Goal: Information Seeking & Learning: Learn about a topic

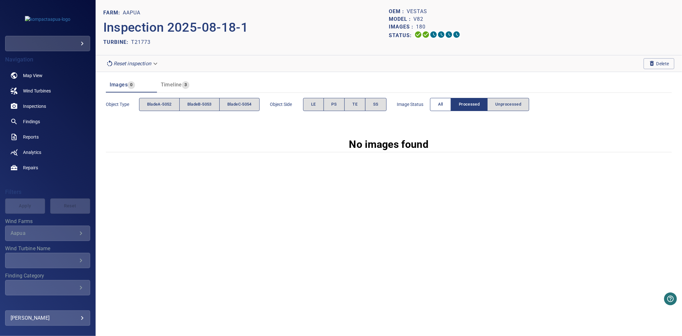
click at [451, 101] on button "All" at bounding box center [440, 104] width 21 height 13
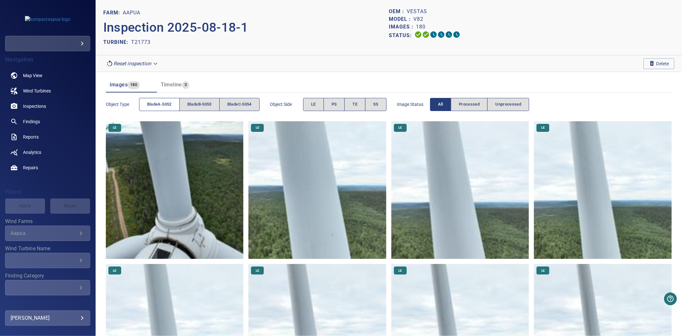
click at [164, 101] on span "bladeA-5052" at bounding box center [159, 104] width 25 height 7
click at [190, 98] on button "bladeB-5053" at bounding box center [199, 104] width 40 height 13
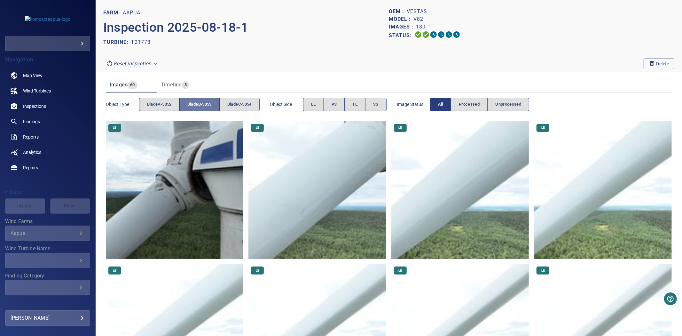
click at [190, 98] on button "bladeB-5053" at bounding box center [199, 104] width 40 height 13
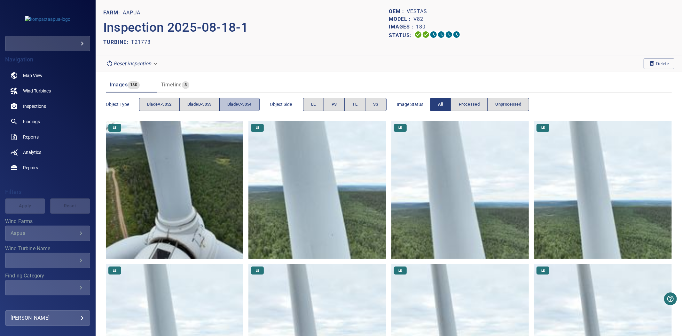
click at [232, 100] on button "bladeC-5054" at bounding box center [239, 104] width 40 height 13
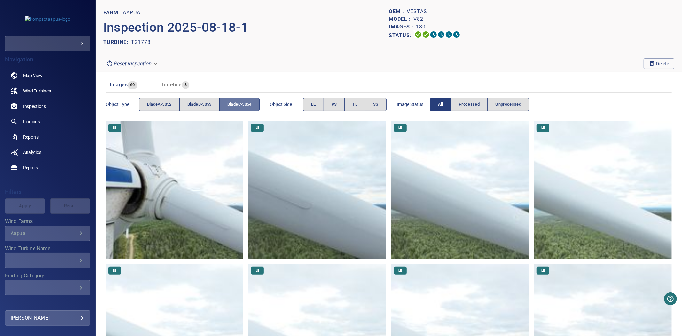
click at [233, 101] on span "bladeC-5054" at bounding box center [239, 104] width 24 height 7
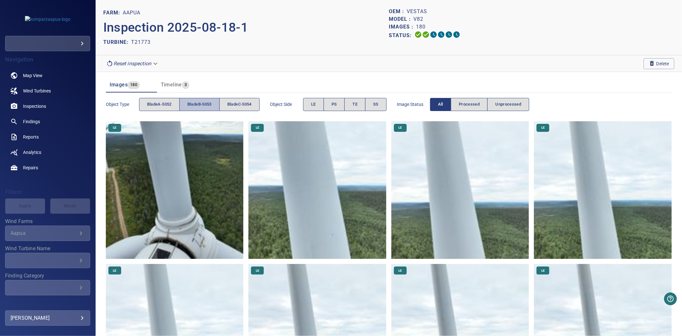
click at [198, 101] on span "bladeB-5053" at bounding box center [199, 104] width 24 height 7
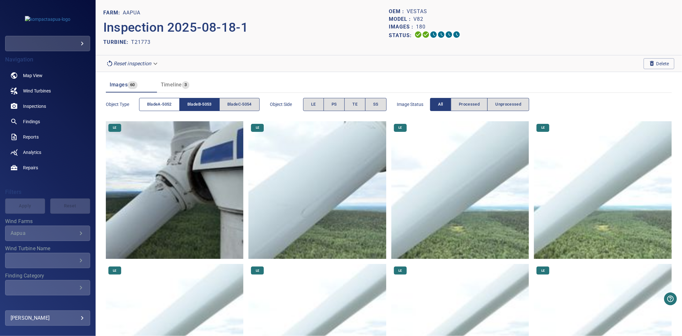
click at [165, 101] on span "bladeA-5052" at bounding box center [159, 104] width 25 height 7
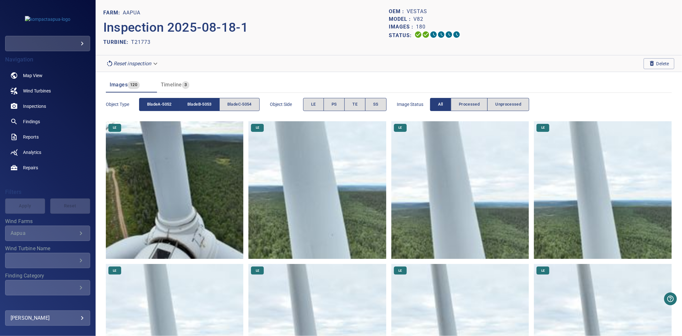
click at [205, 101] on span "bladeB-5053" at bounding box center [199, 104] width 24 height 7
click at [316, 98] on button "LE" at bounding box center [313, 104] width 21 height 13
click at [315, 101] on span "LE" at bounding box center [313, 104] width 5 height 7
click at [330, 103] on button "PS" at bounding box center [334, 104] width 21 height 13
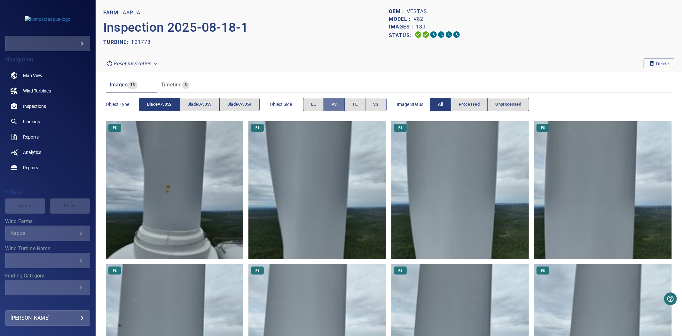
click at [332, 103] on button "PS" at bounding box center [334, 104] width 21 height 13
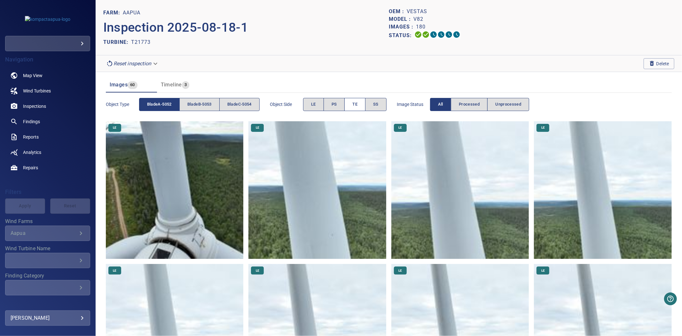
click at [358, 103] on span "TE" at bounding box center [355, 104] width 5 height 7
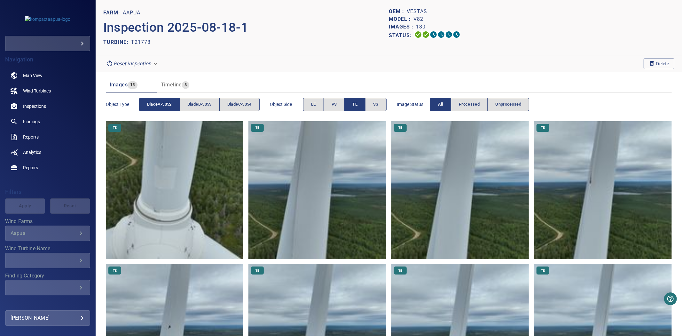
click at [358, 103] on span "TE" at bounding box center [355, 104] width 5 height 7
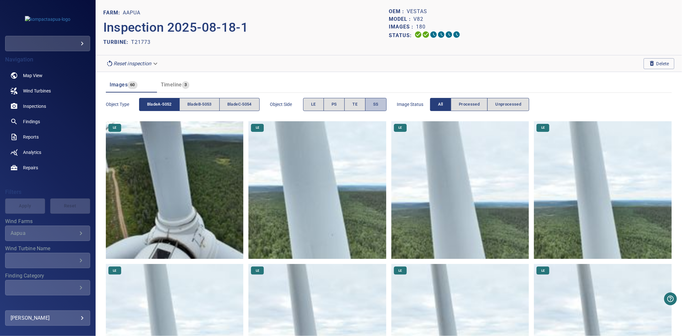
click at [373, 103] on button "SS" at bounding box center [375, 104] width 21 height 13
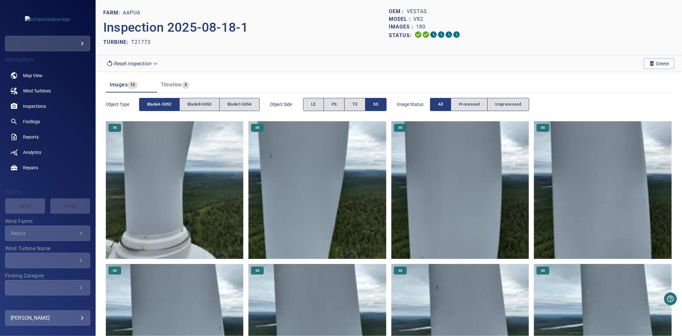
click at [373, 103] on button "SS" at bounding box center [375, 104] width 21 height 13
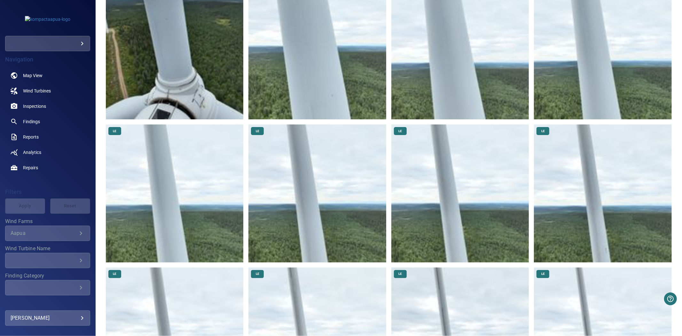
scroll to position [355, 0]
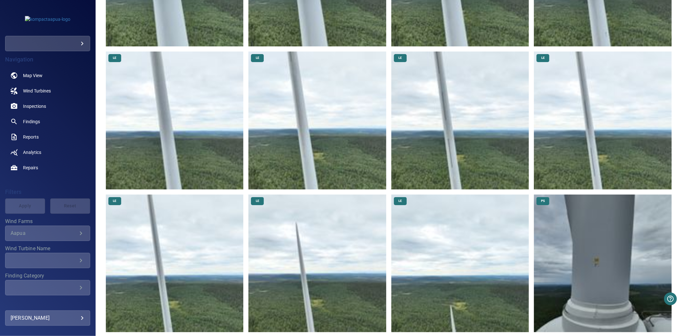
click at [309, 205] on img at bounding box center [318, 263] width 138 height 138
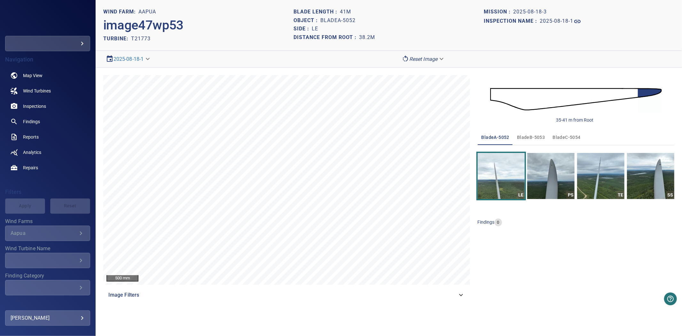
click at [506, 94] on img at bounding box center [576, 99] width 172 height 42
click at [576, 91] on img at bounding box center [576, 99] width 172 height 42
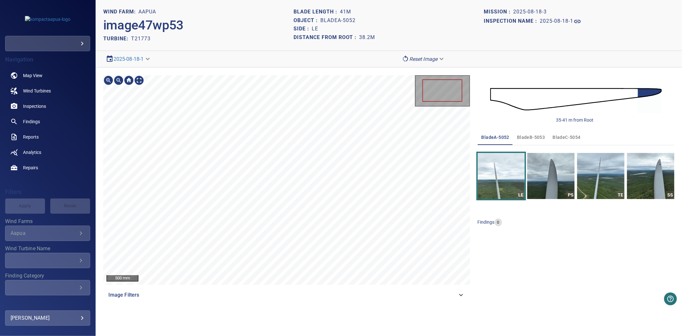
click at [461, 91] on div at bounding box center [443, 90] width 40 height 22
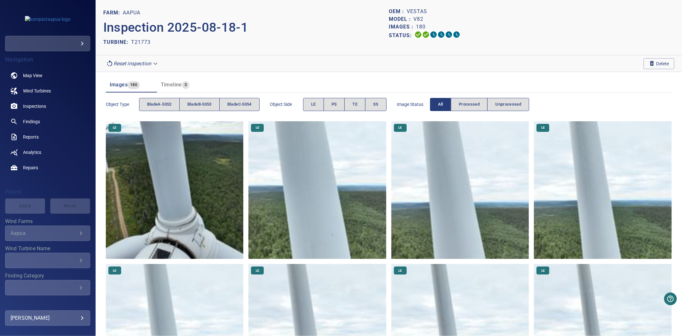
click at [124, 166] on img at bounding box center [175, 190] width 138 height 138
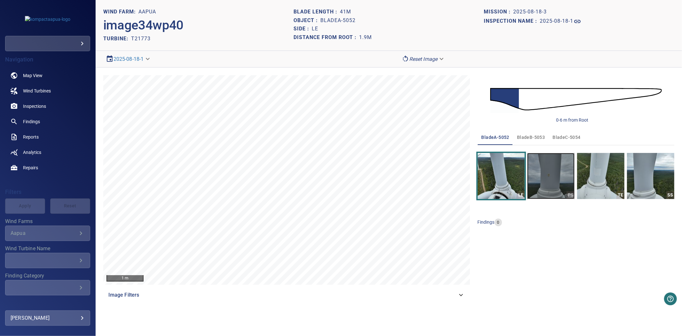
click at [555, 178] on img "button" at bounding box center [550, 176] width 47 height 46
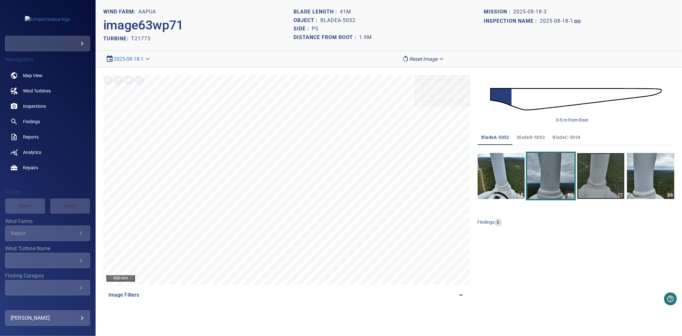
click at [603, 186] on img "button" at bounding box center [600, 176] width 47 height 46
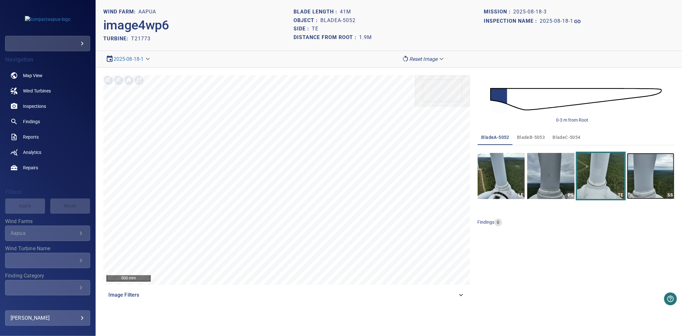
click at [654, 177] on img "button" at bounding box center [650, 176] width 47 height 46
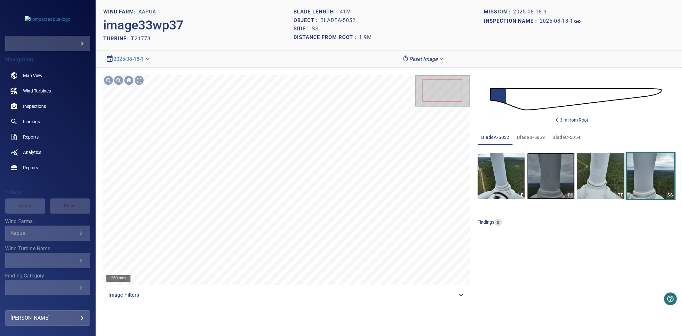
click at [535, 169] on img "button" at bounding box center [550, 176] width 47 height 46
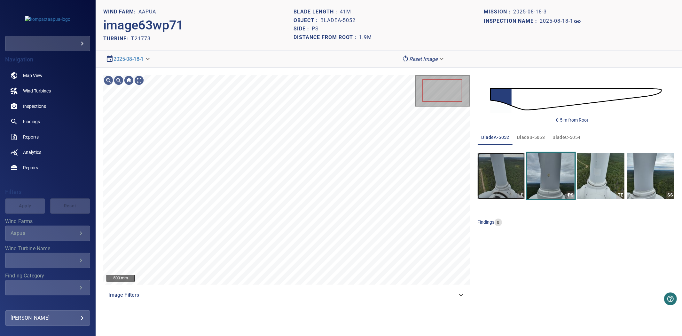
click at [519, 185] on img "button" at bounding box center [501, 176] width 47 height 46
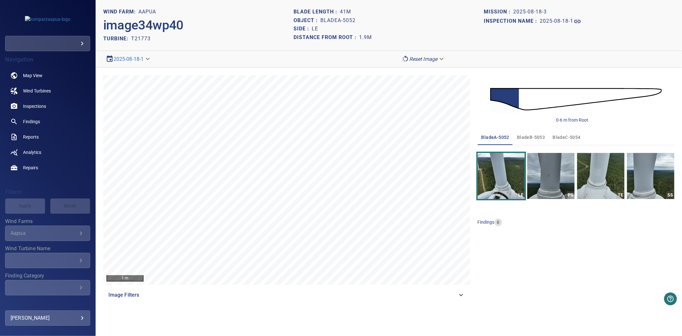
click at [660, 99] on img at bounding box center [576, 99] width 172 height 42
click at [526, 139] on span "bladeB-5053" at bounding box center [531, 137] width 28 height 8
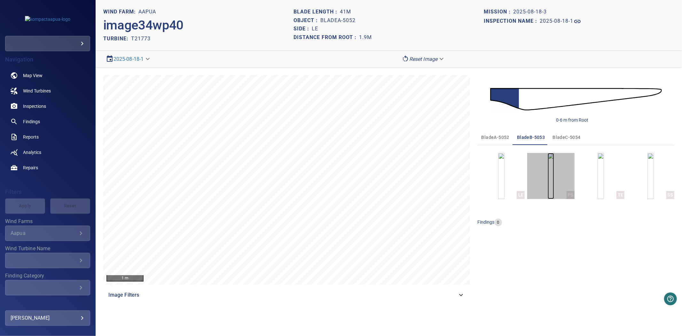
click at [551, 177] on img "button" at bounding box center [551, 176] width 6 height 46
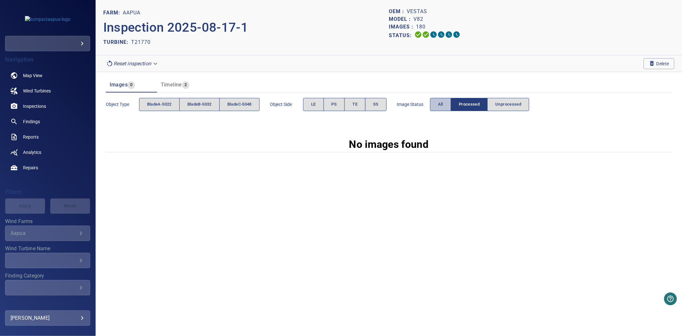
click at [440, 105] on button "All" at bounding box center [440, 104] width 21 height 13
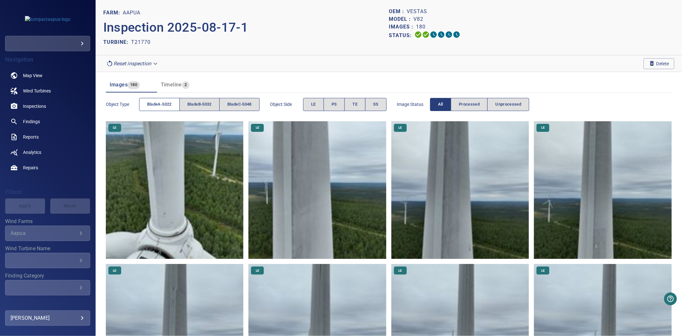
click at [151, 104] on span "bladeA-5022" at bounding box center [159, 104] width 25 height 7
click at [184, 85] on span "2" at bounding box center [185, 84] width 7 height 7
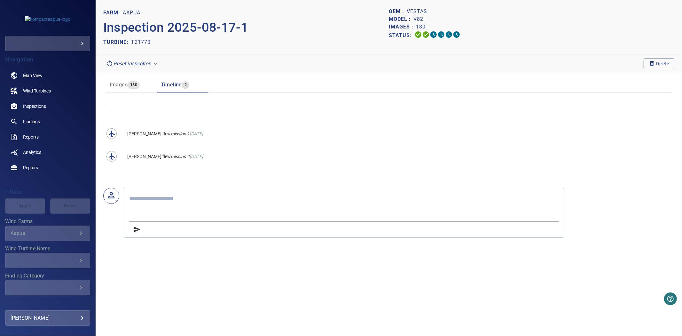
click at [113, 82] on span "Images" at bounding box center [119, 85] width 18 height 6
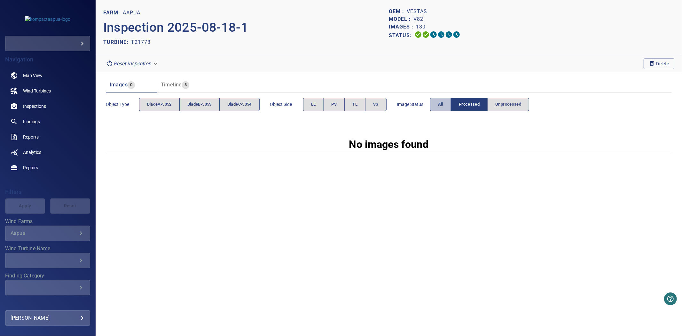
click at [437, 105] on button "All" at bounding box center [440, 104] width 21 height 13
click at [440, 101] on button "All" at bounding box center [440, 104] width 21 height 13
click at [450, 106] on button "All" at bounding box center [440, 104] width 21 height 13
click at [437, 107] on button "All" at bounding box center [440, 104] width 21 height 13
